Goal: Transaction & Acquisition: Subscribe to service/newsletter

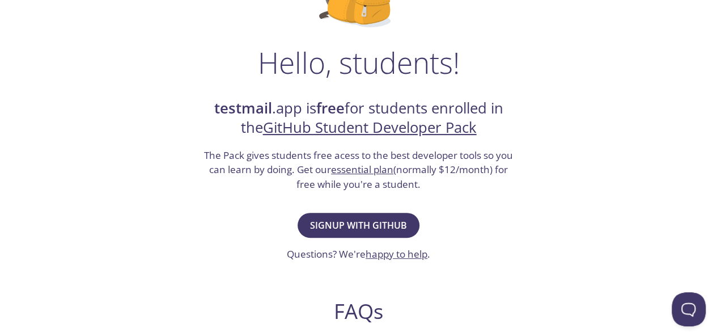
scroll to position [179, 0]
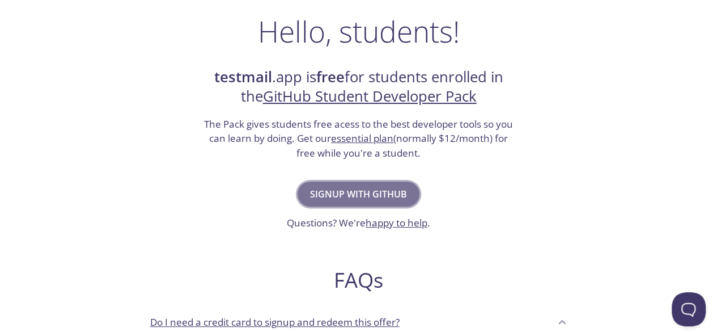
click at [344, 201] on span "Signup with GitHub" at bounding box center [358, 194] width 97 height 16
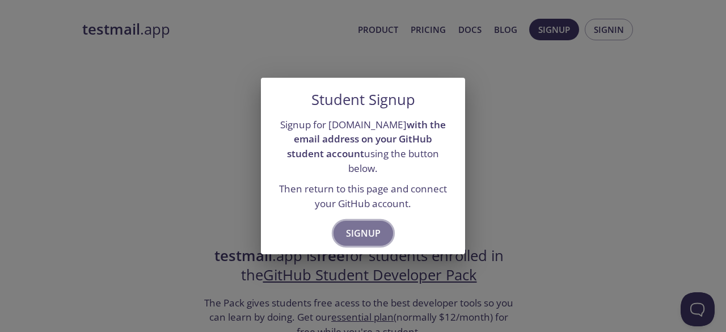
click at [361, 225] on span "Signup" at bounding box center [363, 233] width 35 height 16
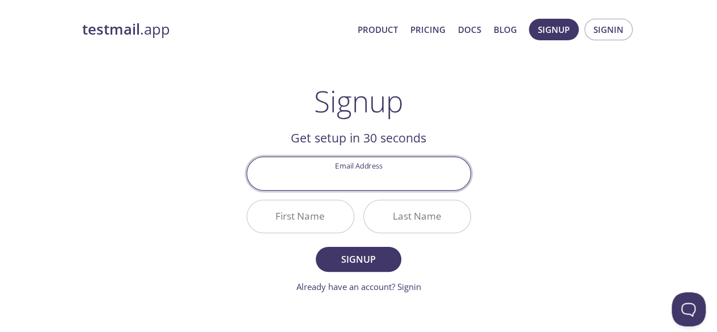
click at [375, 162] on input "Email Address" at bounding box center [358, 173] width 223 height 32
type input "[EMAIL_ADDRESS][DOMAIN_NAME]"
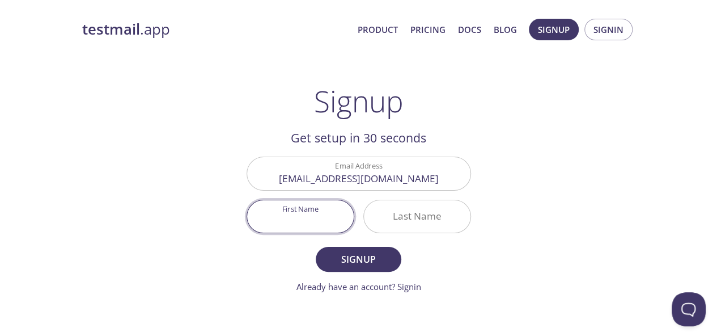
click at [311, 231] on input "First Name" at bounding box center [300, 216] width 107 height 32
type input "A"
type input "Mani"
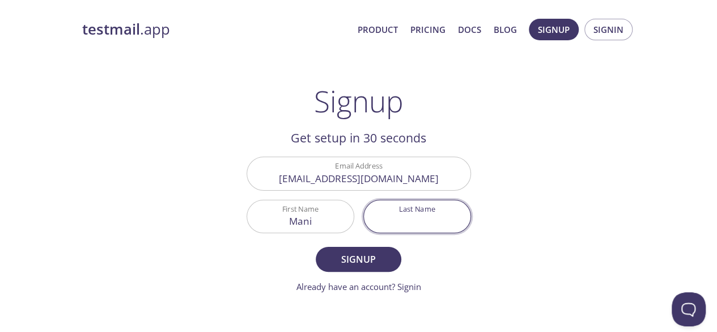
click at [414, 228] on input "Last Name" at bounding box center [417, 216] width 107 height 32
type input "Oye"
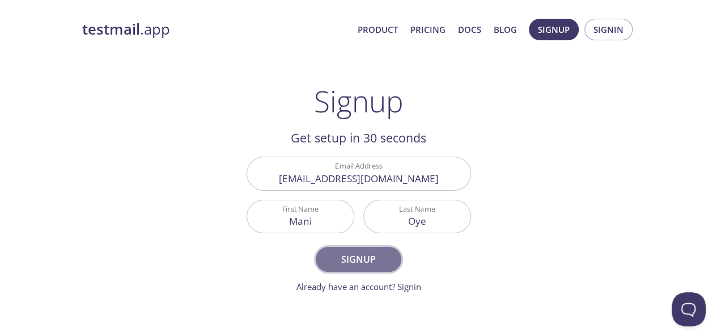
click at [366, 261] on span "Signup" at bounding box center [358, 259] width 60 height 16
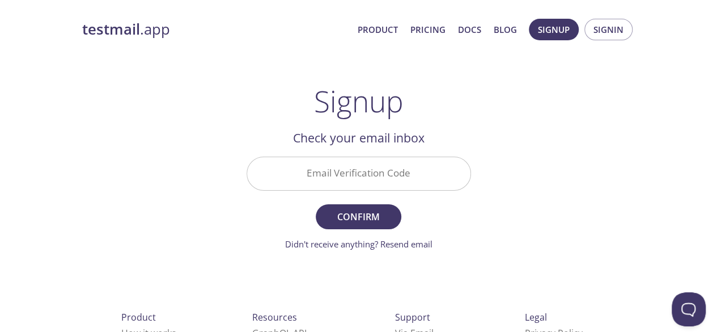
click at [366, 261] on div "testmail .app Product Pricing Docs Blog Signup Signin Signup Get setup in 30 se…" at bounding box center [359, 249] width 581 height 477
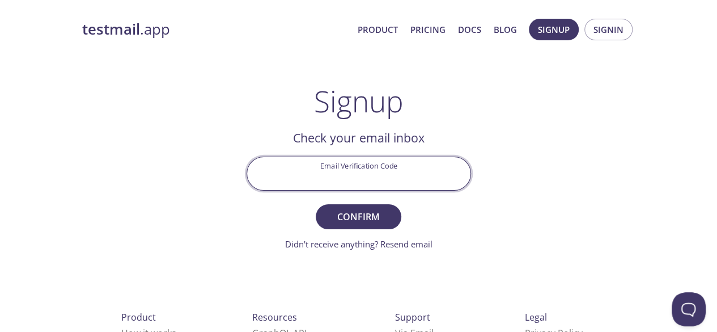
click at [320, 173] on input "Email Verification Code" at bounding box center [358, 173] width 223 height 32
paste input "P5AXPR2"
type input "P5AXPR2"
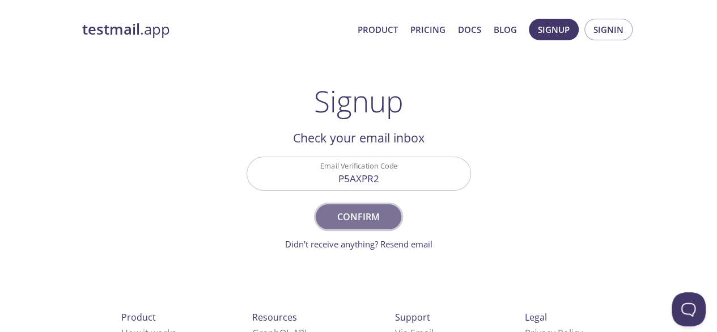
click at [367, 215] on span "Confirm" at bounding box center [358, 217] width 60 height 16
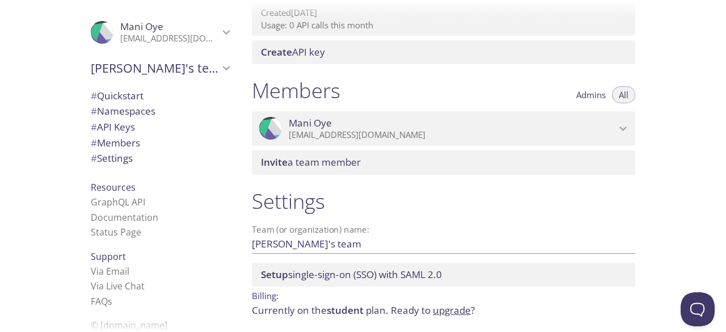
scroll to position [474, 0]
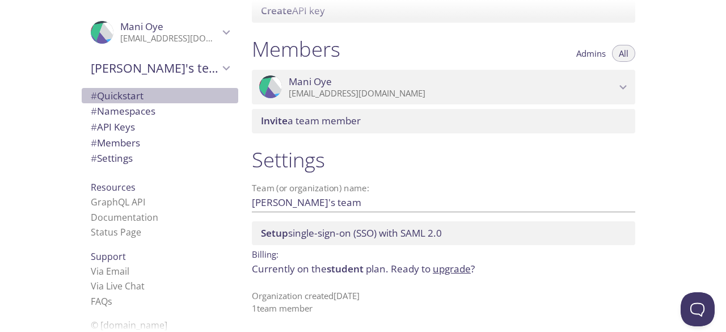
click at [170, 94] on span "# Quickstart" at bounding box center [160, 95] width 138 height 15
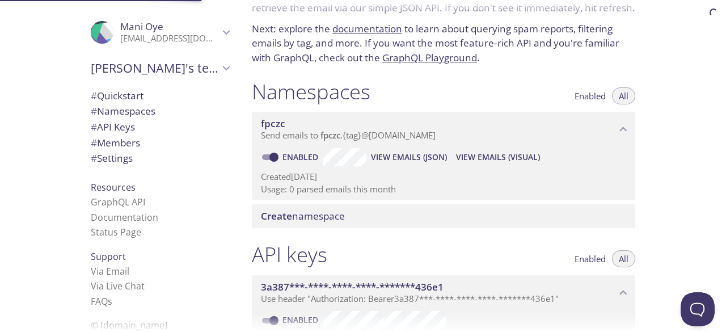
scroll to position [18, 0]
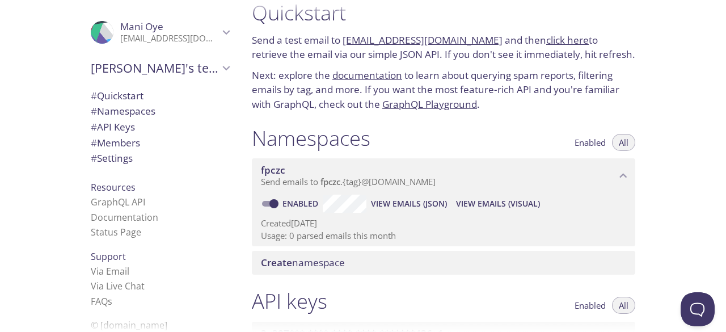
click at [551, 35] on link "click here" at bounding box center [567, 39] width 43 height 13
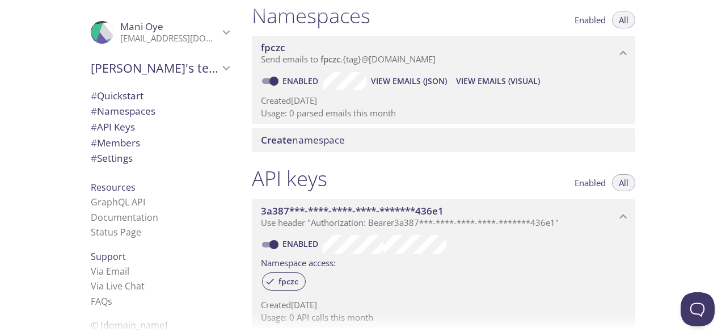
scroll to position [5, 0]
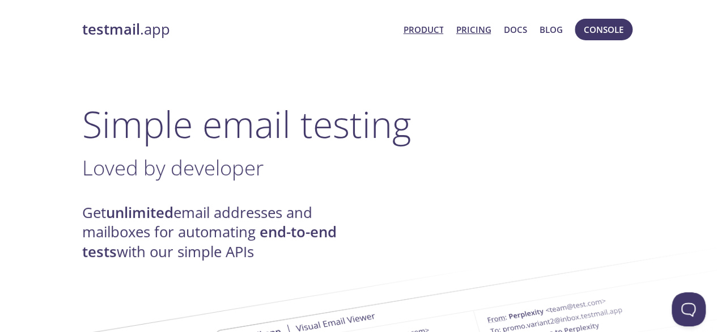
click at [468, 35] on link "Pricing" at bounding box center [473, 29] width 35 height 15
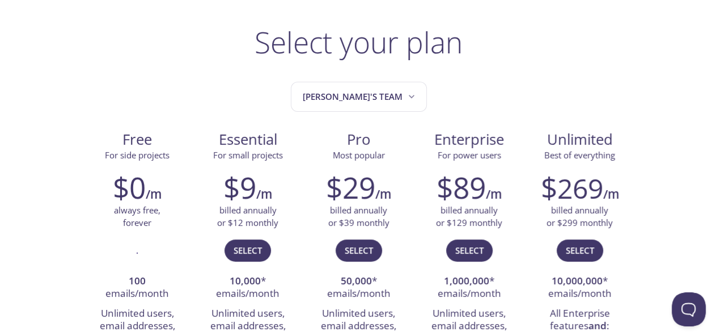
scroll to position [58, 0]
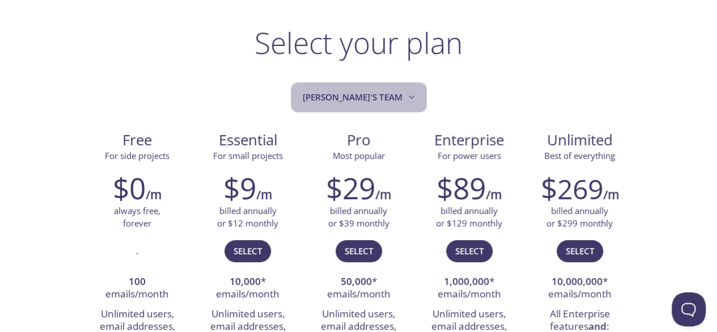
click at [397, 105] on button "[PERSON_NAME]'s team" at bounding box center [359, 97] width 136 height 30
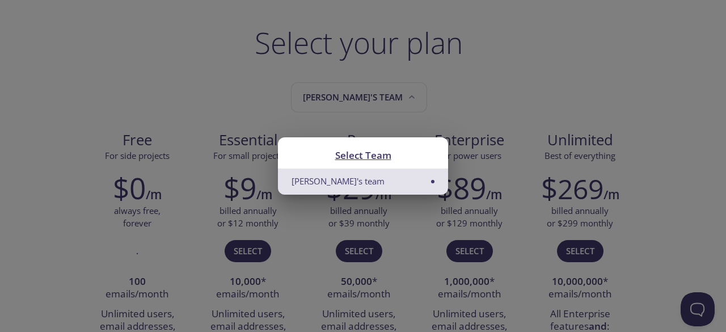
click at [421, 184] on li "[PERSON_NAME]'s team" at bounding box center [363, 181] width 170 height 26
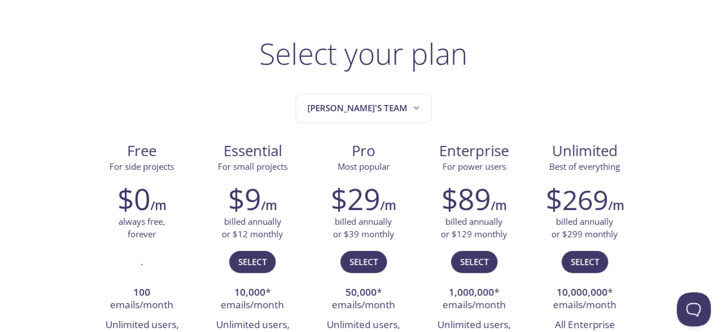
scroll to position [0, 0]
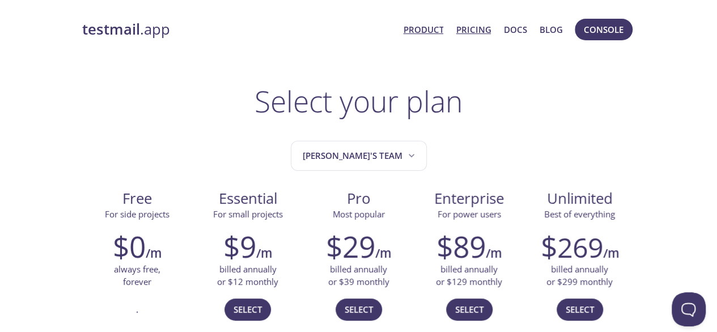
click at [417, 32] on link "Product" at bounding box center [423, 29] width 40 height 15
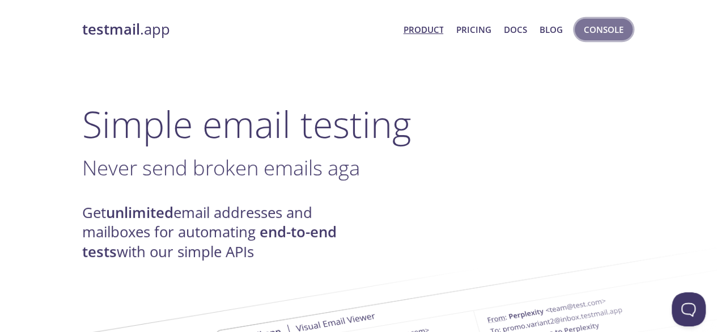
click at [583, 33] on button "Console" at bounding box center [604, 30] width 58 height 22
